Goal: Information Seeking & Learning: Learn about a topic

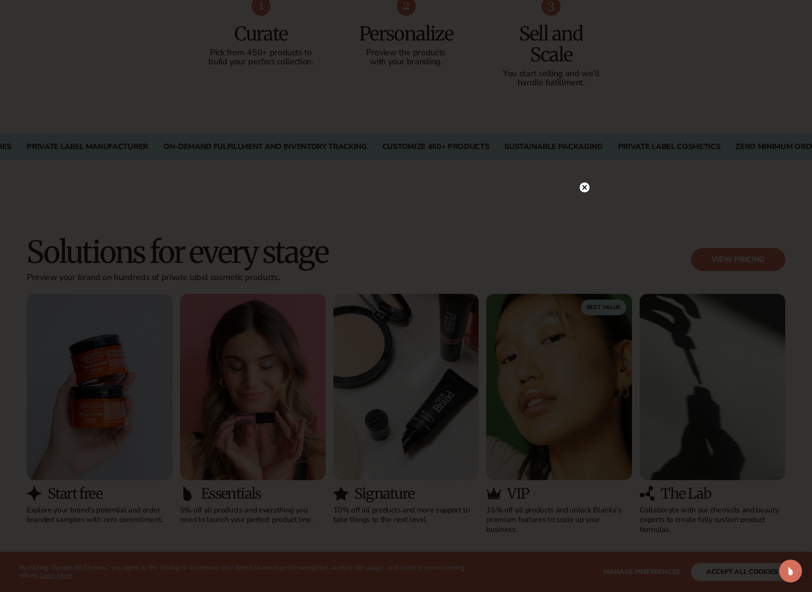
scroll to position [694, 0]
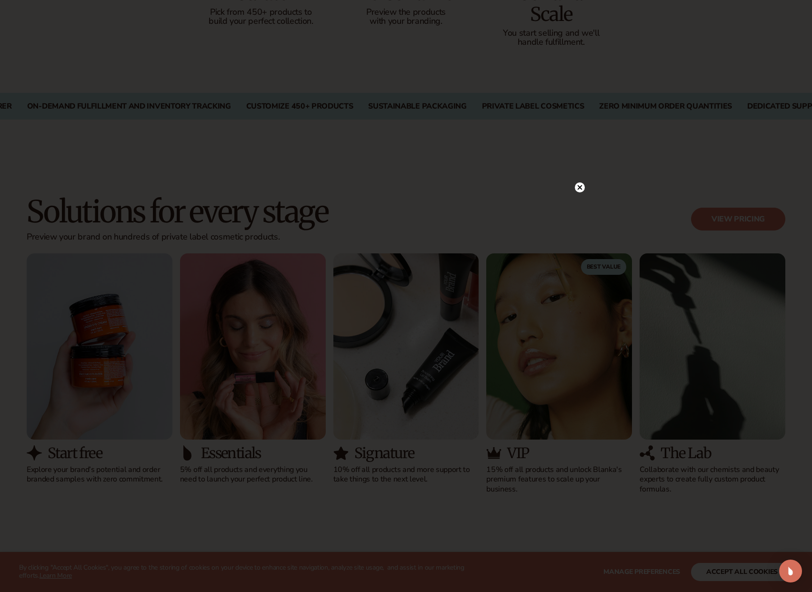
click at [582, 187] on circle at bounding box center [580, 187] width 10 height 10
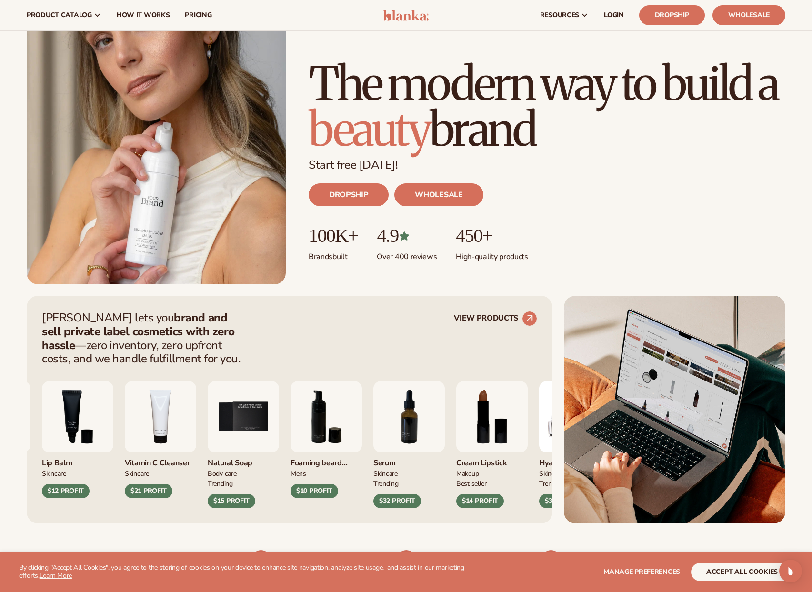
scroll to position [58, 0]
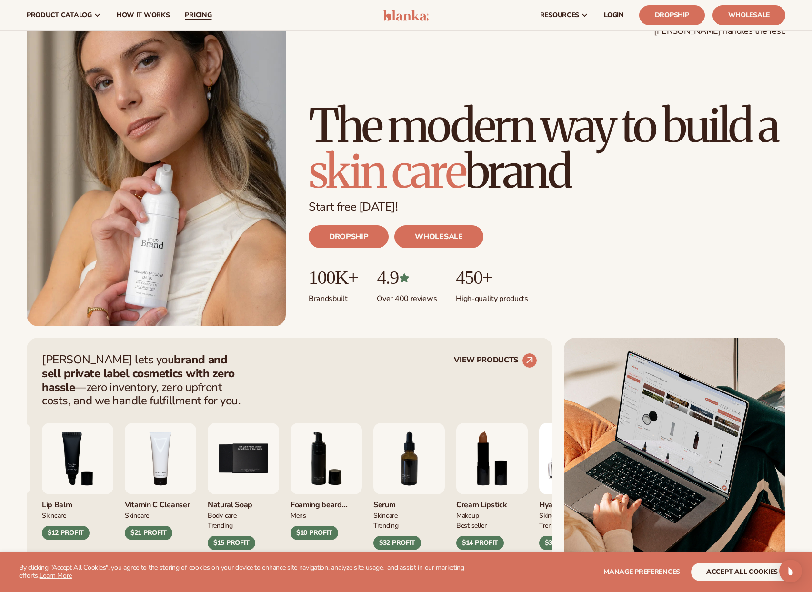
click at [203, 14] on span "pricing" at bounding box center [198, 15] width 27 height 8
